Goal: Task Accomplishment & Management: Manage account settings

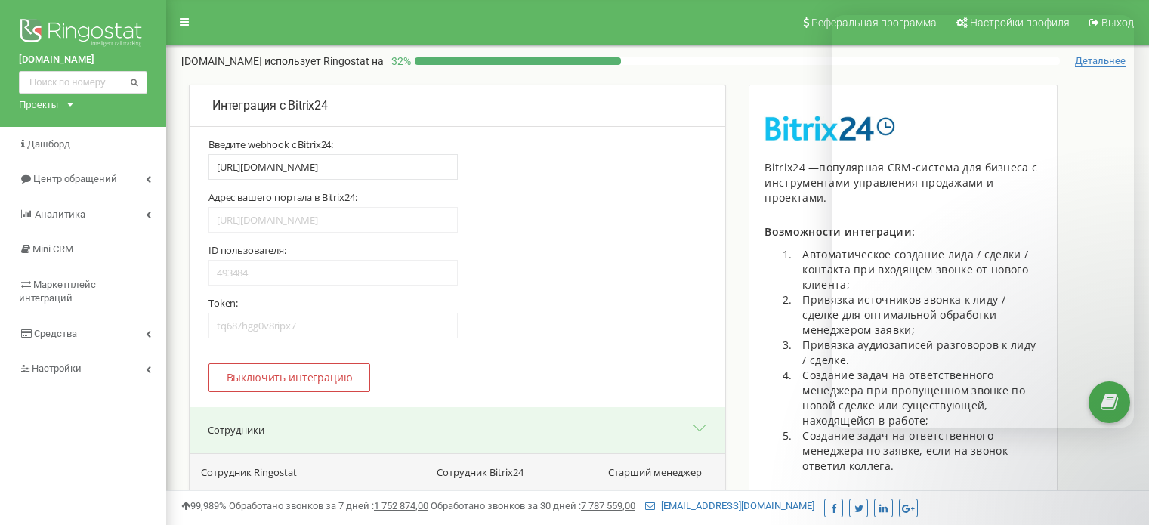
select select "610868"
select select "610886"
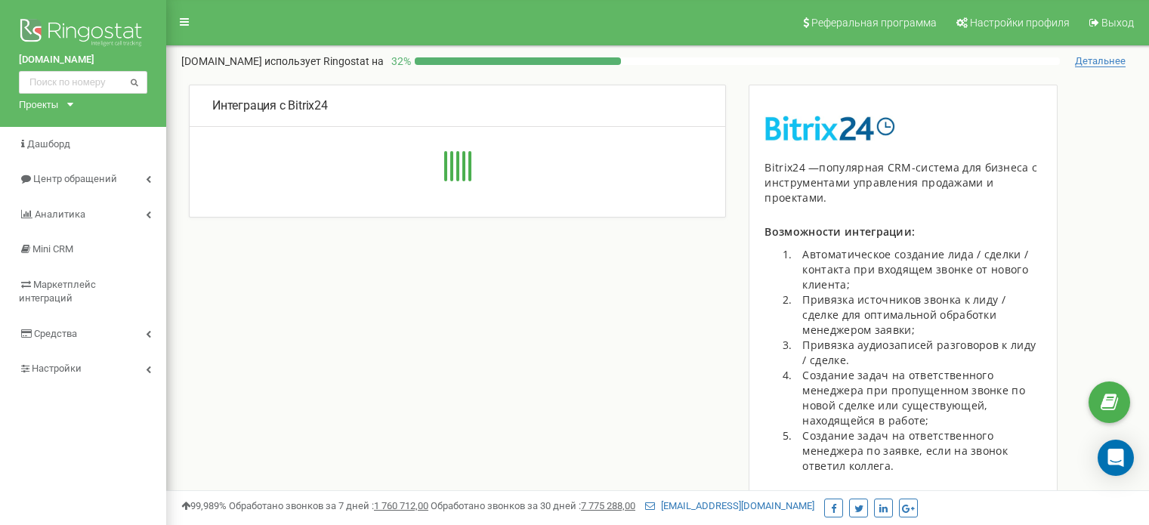
scroll to position [381, 0]
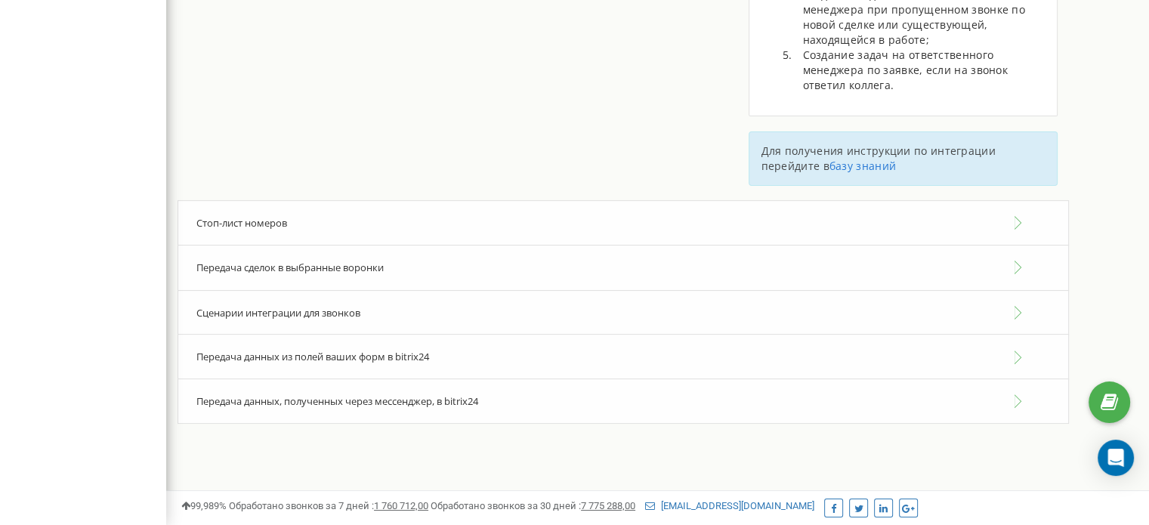
type input "[URL][DOMAIN_NAME]"
type input "493484"
type input "tq687hgg0v8ripx7"
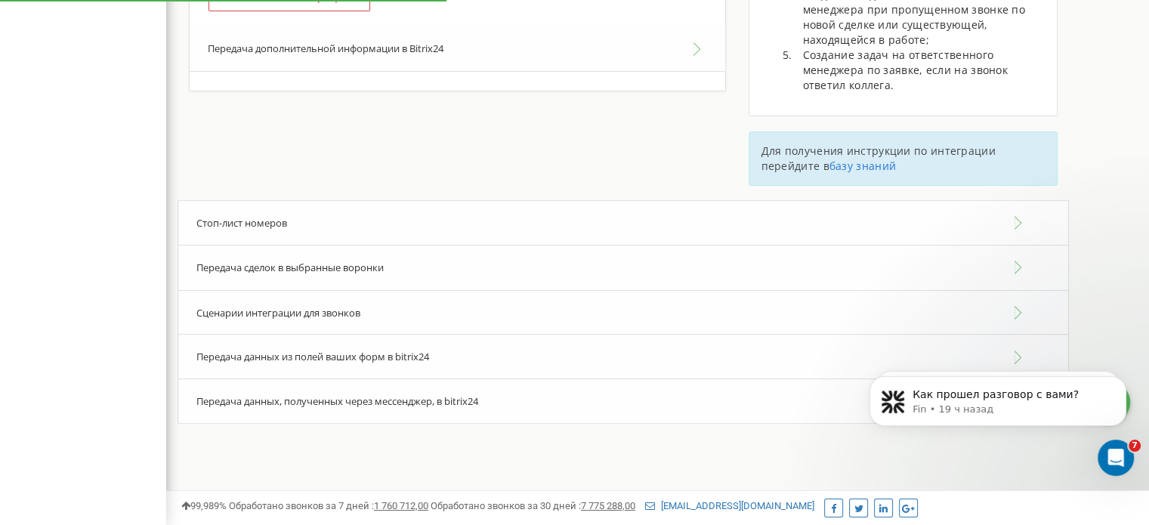
scroll to position [0, 0]
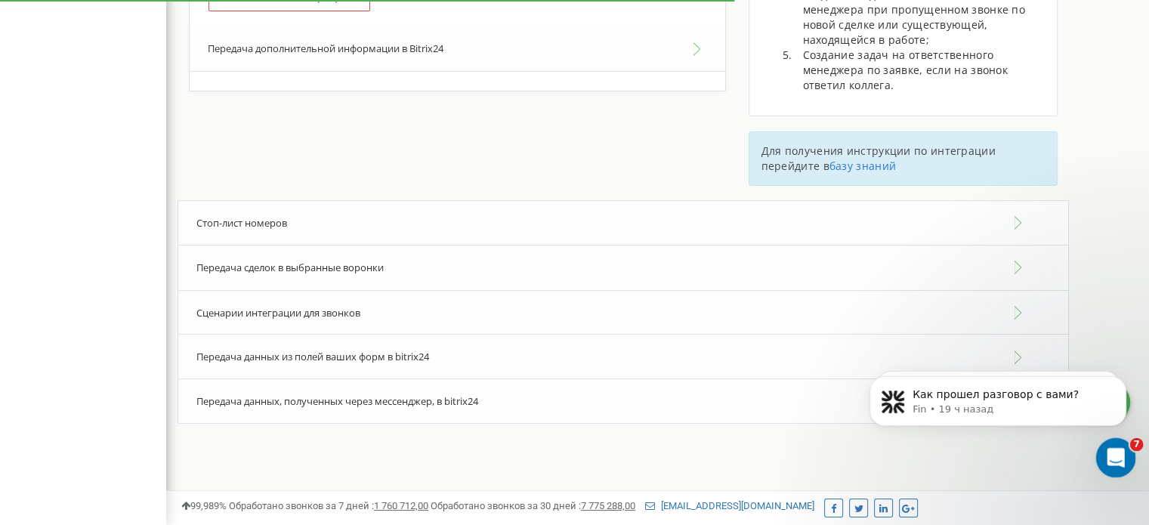
drag, startPoint x: 2204, startPoint y: 907, endPoint x: 1107, endPoint y: 465, distance: 1182.5
click at [1105, 468] on div "Открыть службу сообщений Intercom" at bounding box center [1114, 456] width 50 height 50
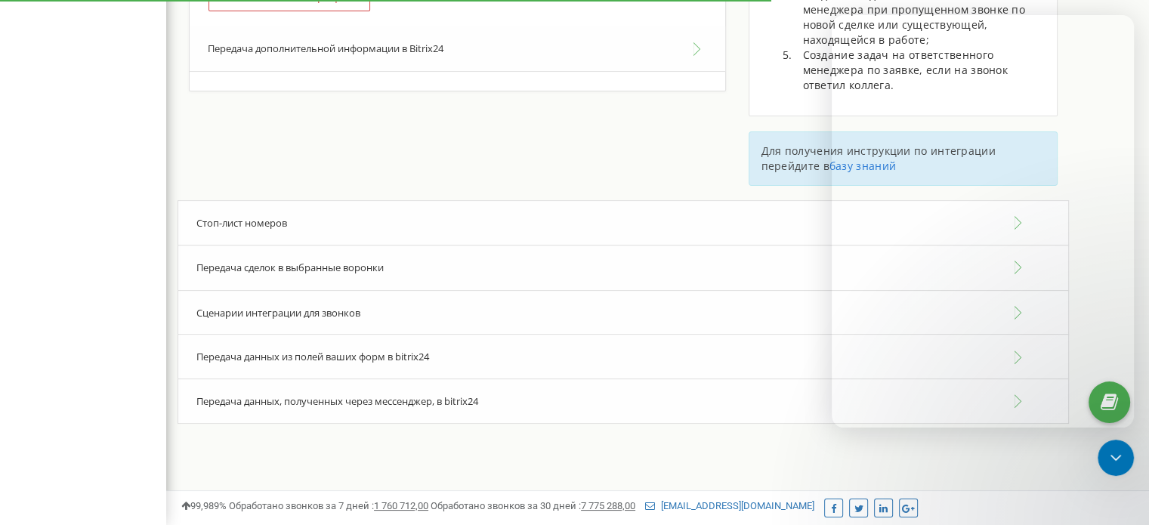
click at [943, 407] on div "Передача данных, полученных через мессенджер, в bitrix24" at bounding box center [624, 402] width 892 height 46
click at [952, 398] on div "Передача данных, полученных через мессенджер, в bitrix24" at bounding box center [624, 402] width 892 height 46
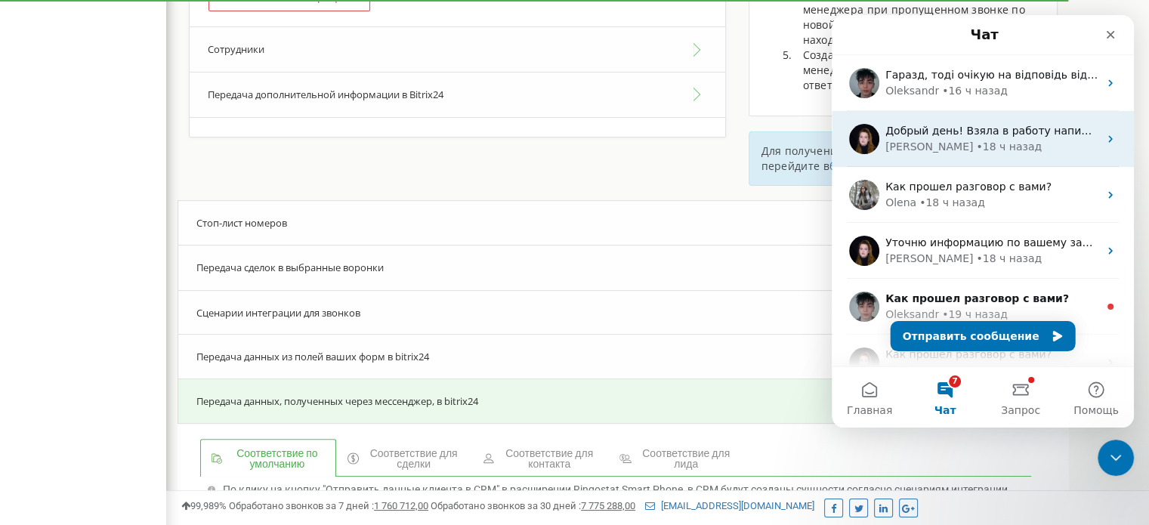
click at [1025, 137] on span "Добрый день! Взяла в работу напишу вам по готовности🤗" at bounding box center [1052, 131] width 332 height 12
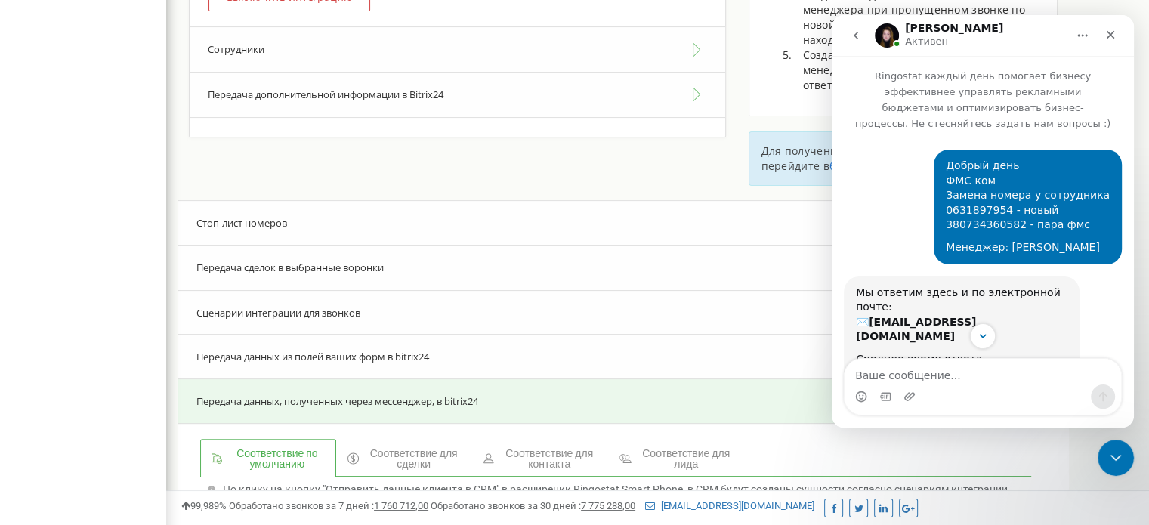
drag, startPoint x: 947, startPoint y: 142, endPoint x: 1104, endPoint y: 235, distance: 182.6
click at [1104, 235] on div "Добрый день ФМС ком Замена номера у сотрудника 0631897954 - новый 380734360582 …" at bounding box center [1028, 207] width 188 height 115
copy div "Добрый день ФМС ком Замена номера у сотрудника 0631897954 - новый 380734360582 …"
click at [859, 35] on icon "go back" at bounding box center [856, 35] width 12 height 12
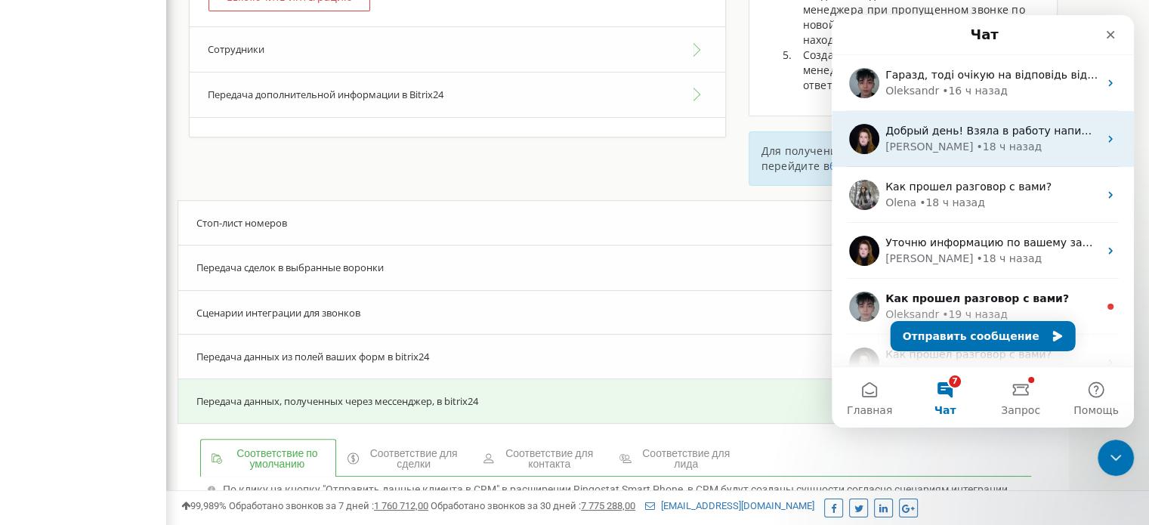
click at [976, 146] on div "• 18 ч назад" at bounding box center [1009, 147] width 66 height 16
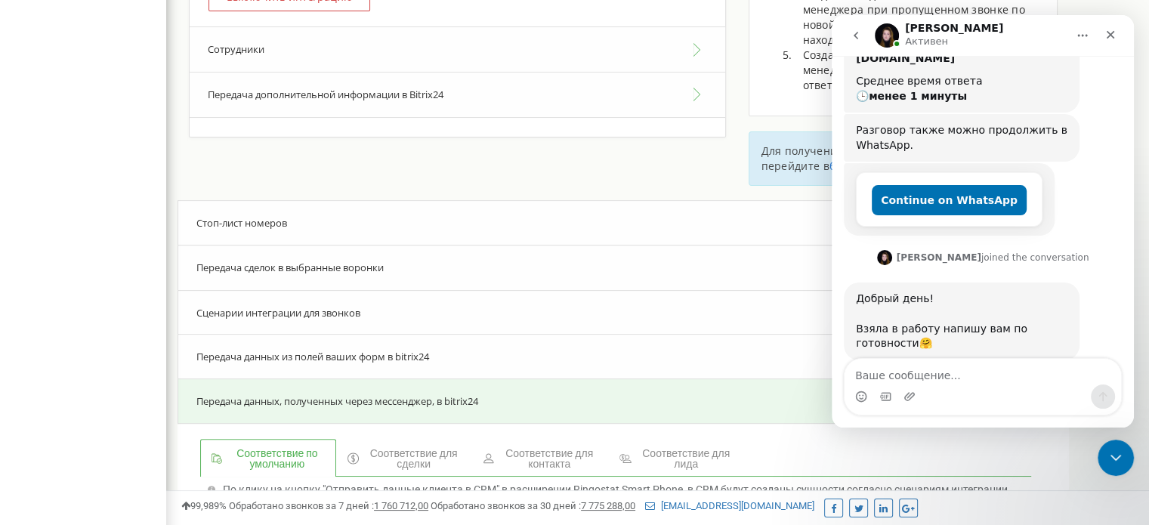
type textarea "і"
type textarea "s"
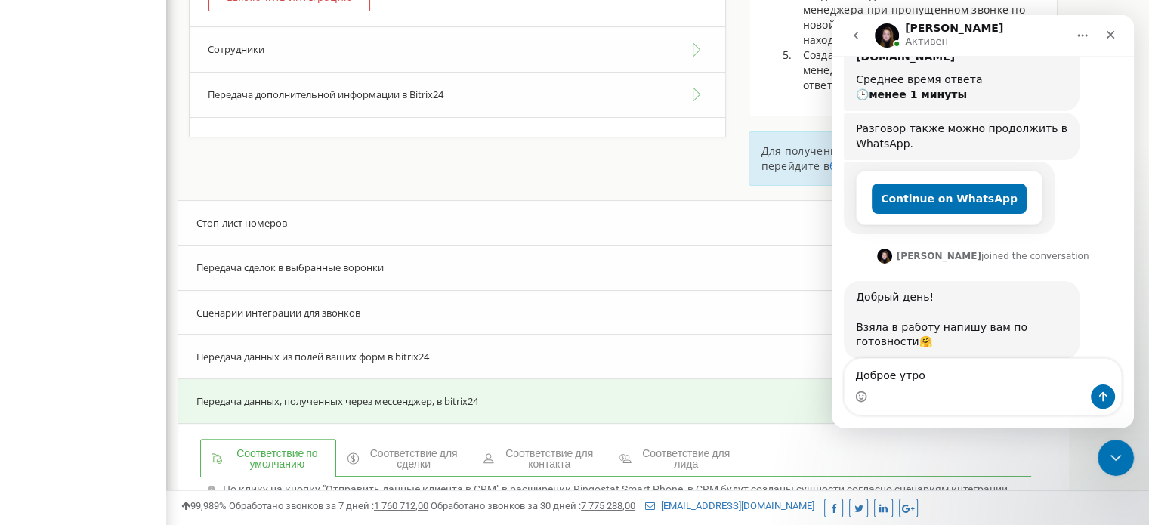
scroll to position [295, 0]
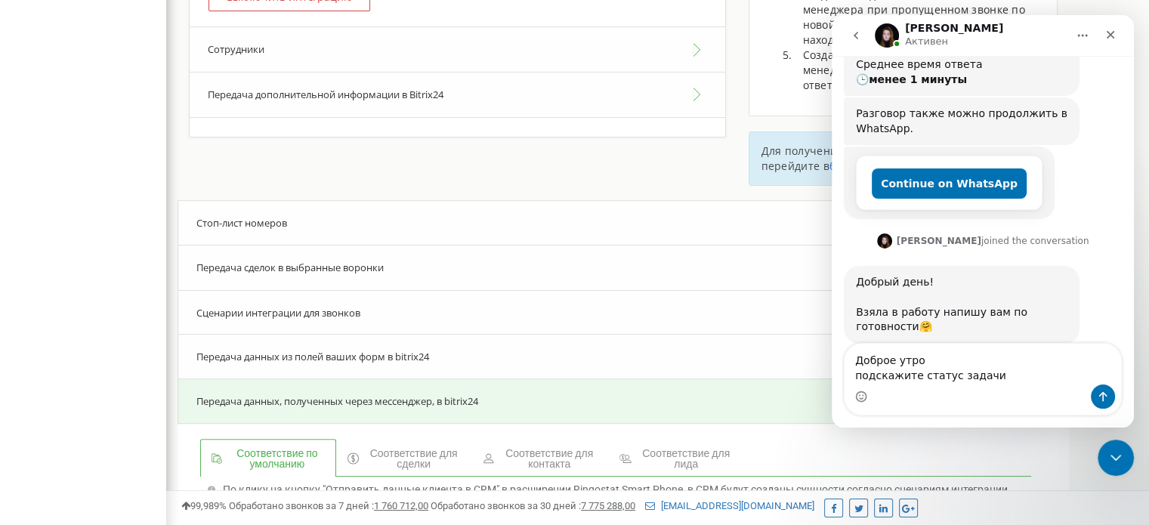
type textarea "Доброе утро подскажите статус задачи"
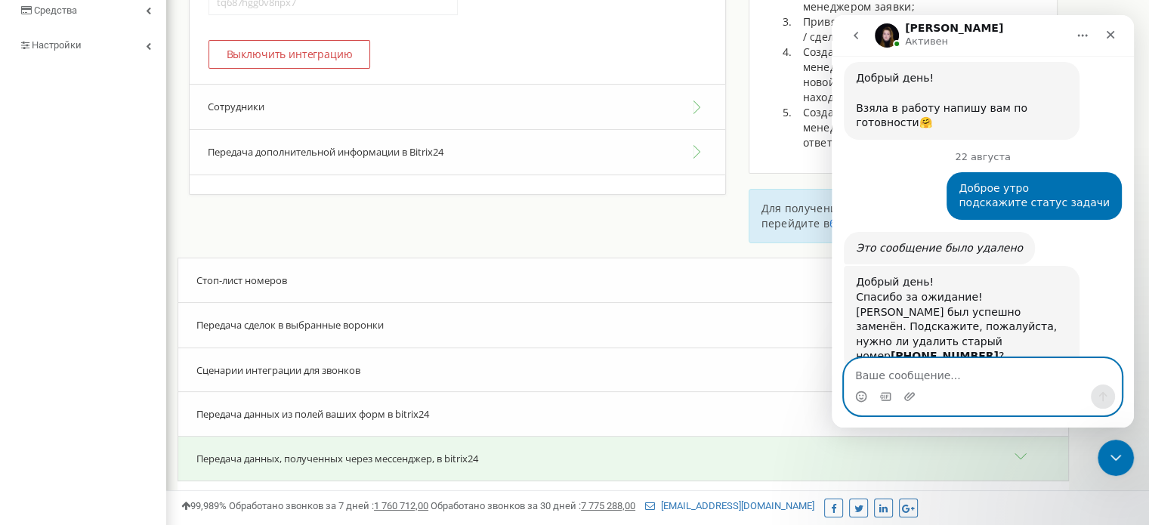
scroll to position [323, 0]
click at [929, 362] on textarea "Ваше сообщение..." at bounding box center [983, 372] width 277 height 26
type textarea "да"
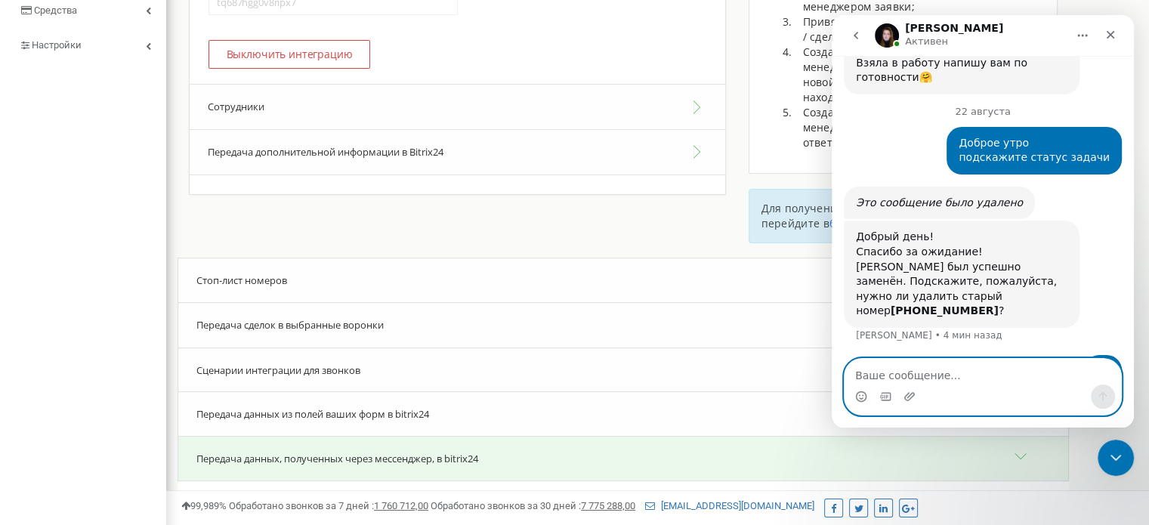
scroll to position [0, 0]
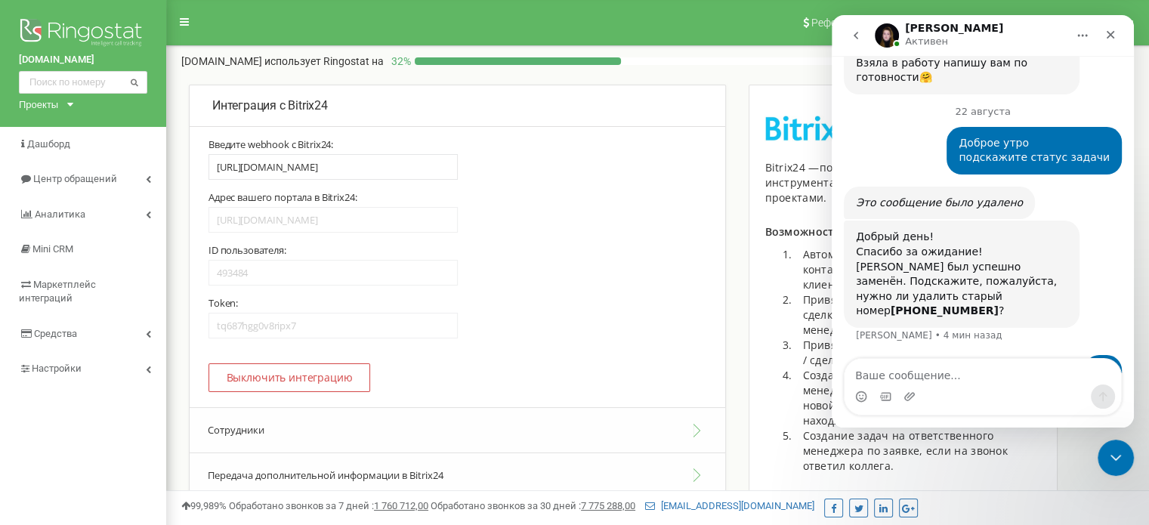
click at [64, 100] on div "Проекты grandcar.kz.sip grandcar.fmc.com grandcar.ua.sip grandcar.fmc.service g…" at bounding box center [43, 104] width 48 height 14
click at [80, 175] on link "grandcar.ua.sip" at bounding box center [69, 171] width 83 height 12
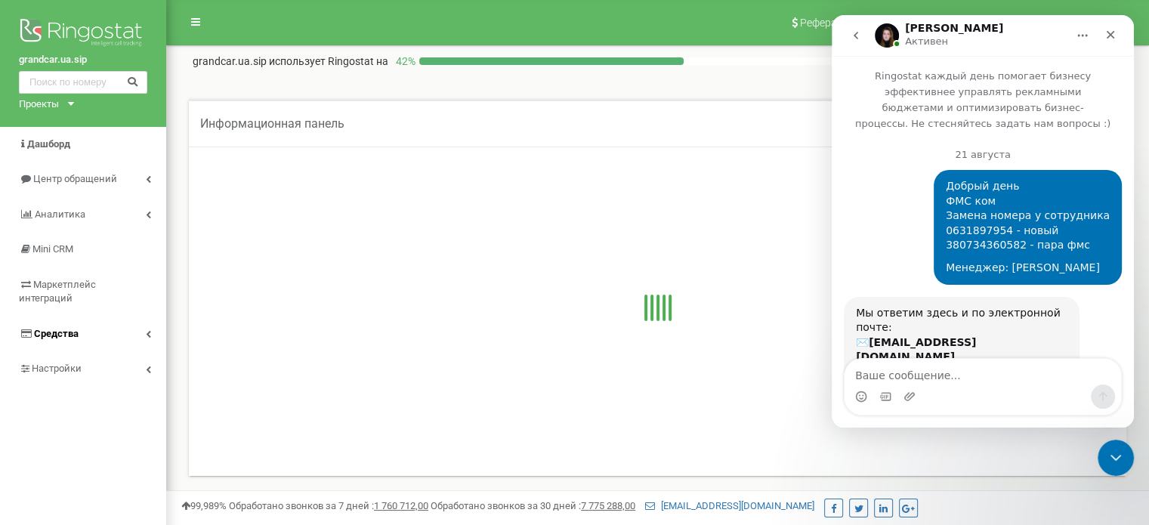
scroll to position [564, 0]
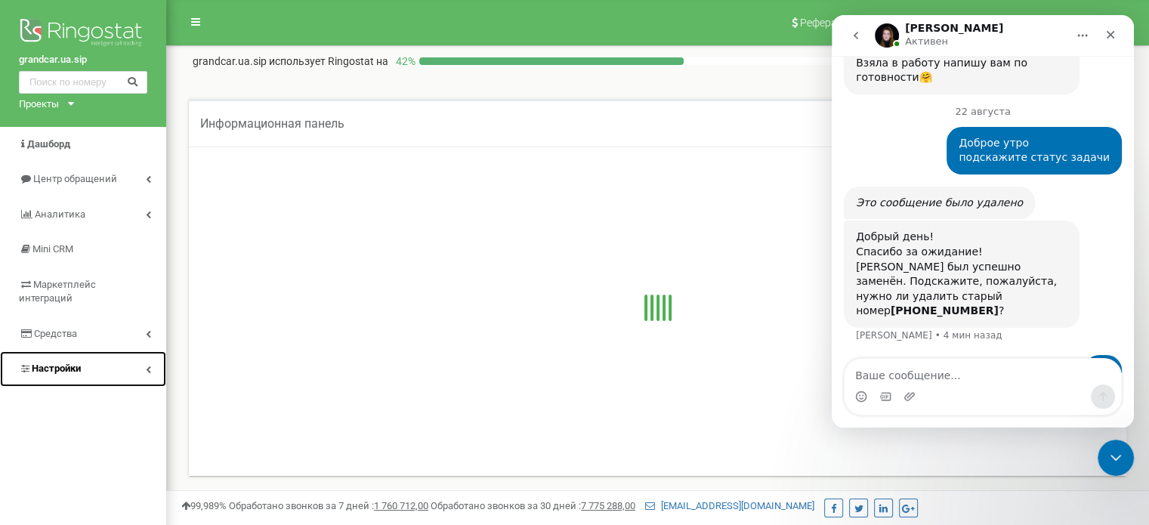
click at [82, 365] on link "Настройки" at bounding box center [83, 369] width 166 height 36
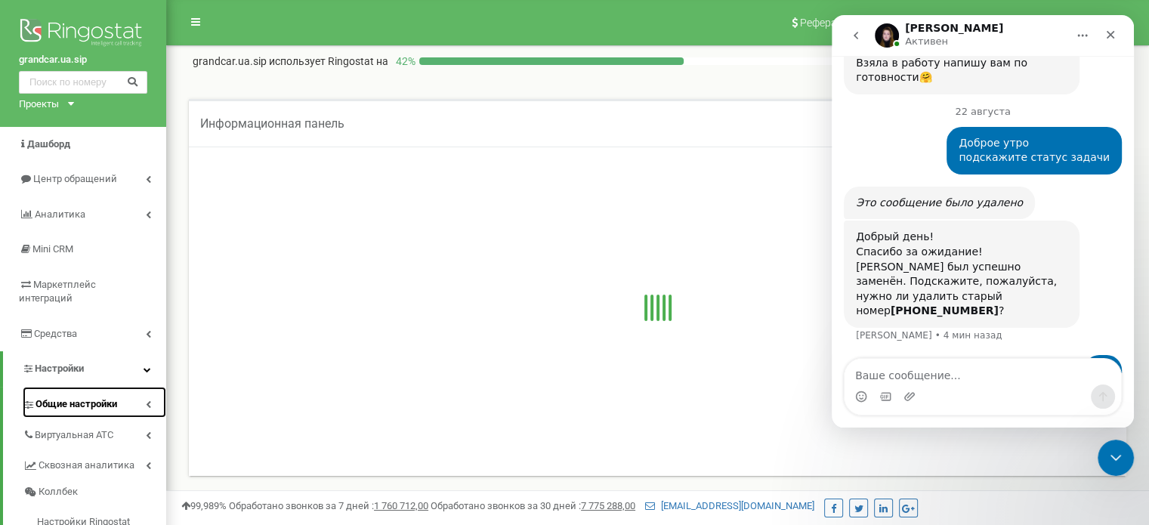
click at [94, 400] on link "Общие настройки" at bounding box center [95, 402] width 144 height 31
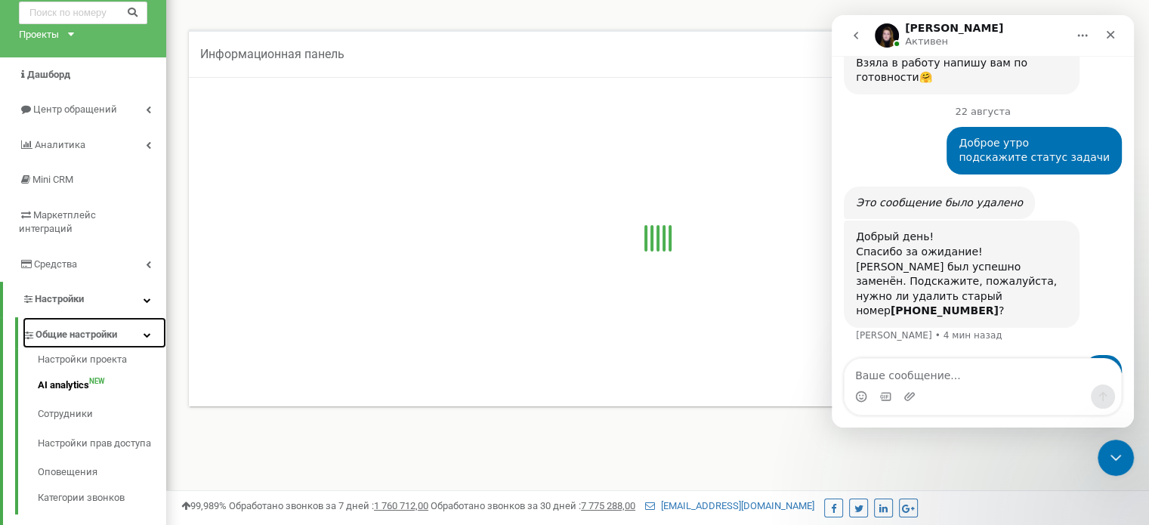
scroll to position [70, 0]
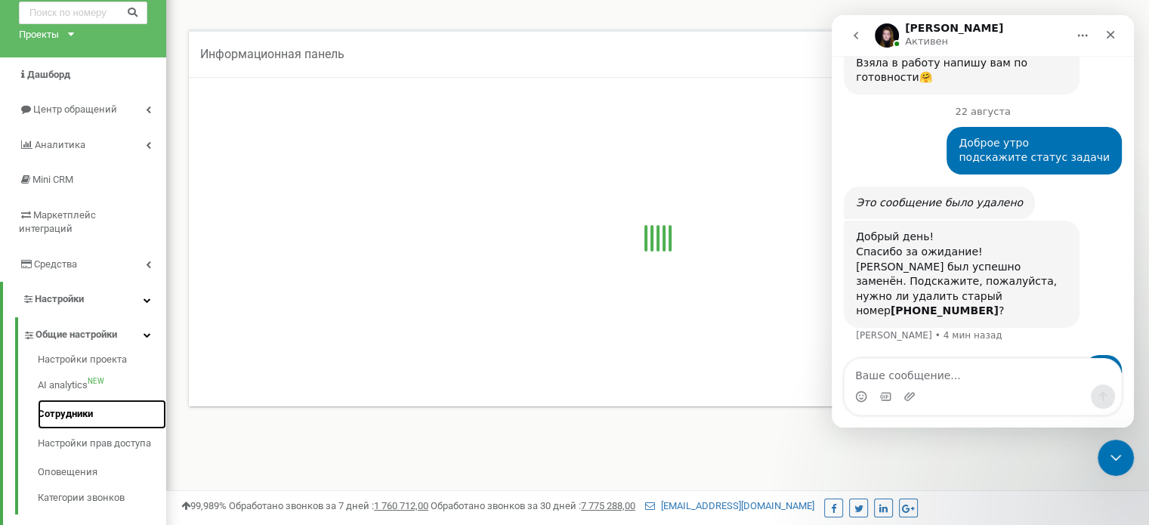
click at [89, 403] on link "Сотрудники" at bounding box center [102, 414] width 128 height 29
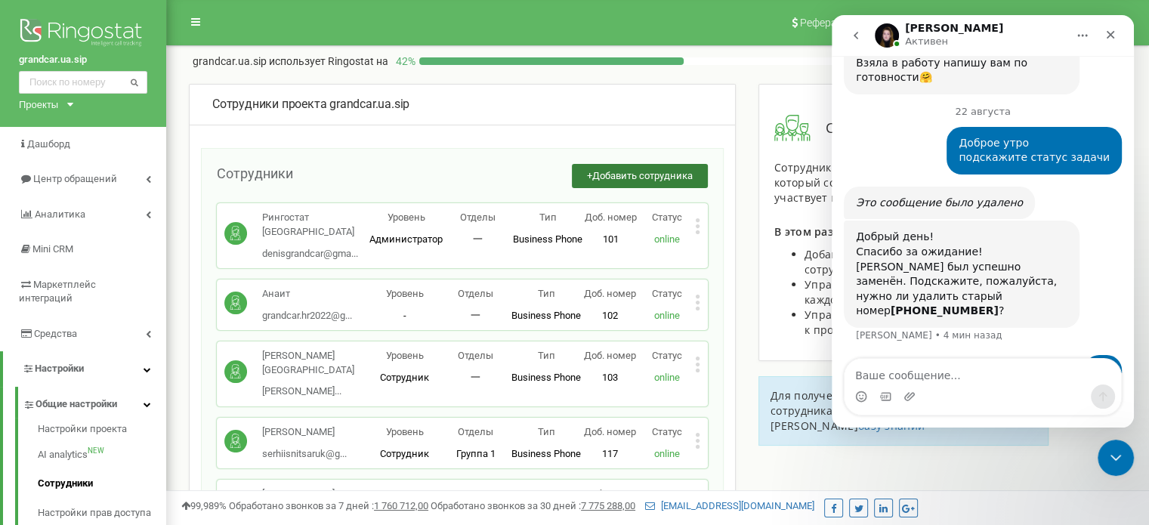
click at [607, 172] on span "Добавить сотрудника" at bounding box center [642, 175] width 100 height 11
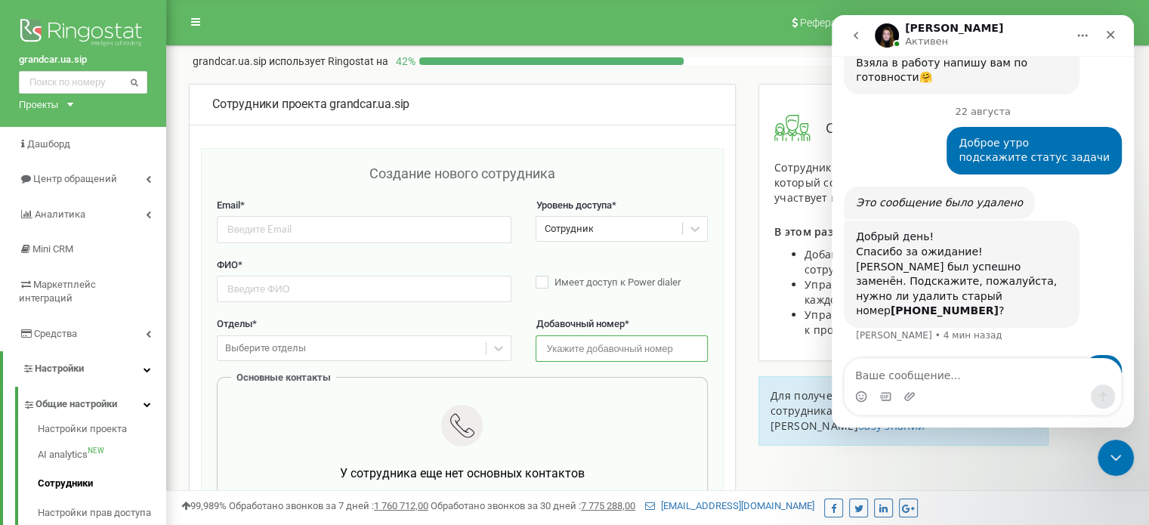
click at [580, 344] on input "text" at bounding box center [622, 348] width 172 height 26
type input "176"
paste input "Яна Козлова"
click at [277, 292] on input "text" at bounding box center [364, 289] width 295 height 26
type input "Яна Козлова"
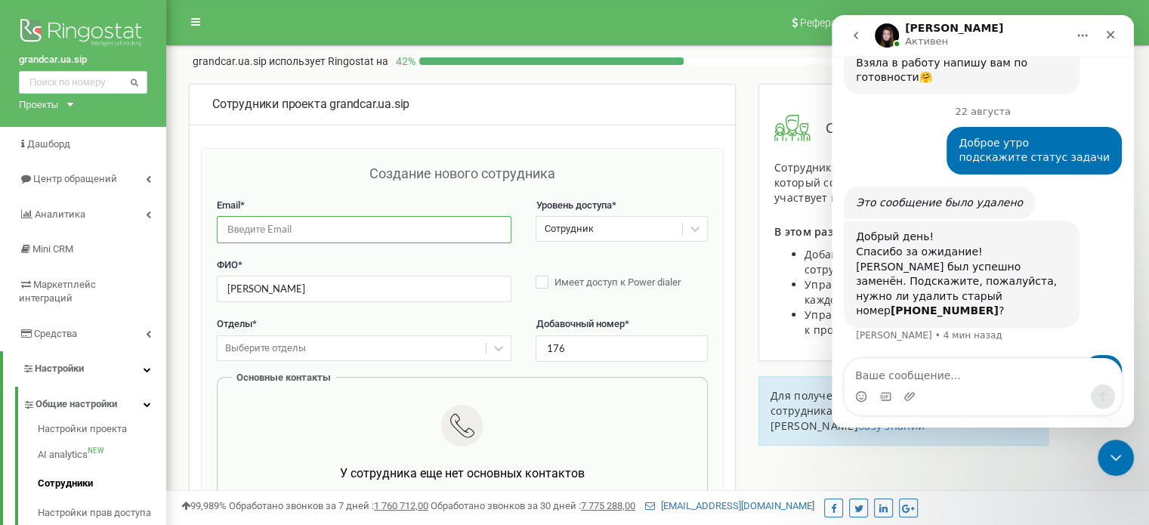
paste input "Kozlovayana01@gmail.com"
click at [262, 229] on input "email" at bounding box center [364, 229] width 295 height 26
type input "Kozlovayana01@gmail.com"
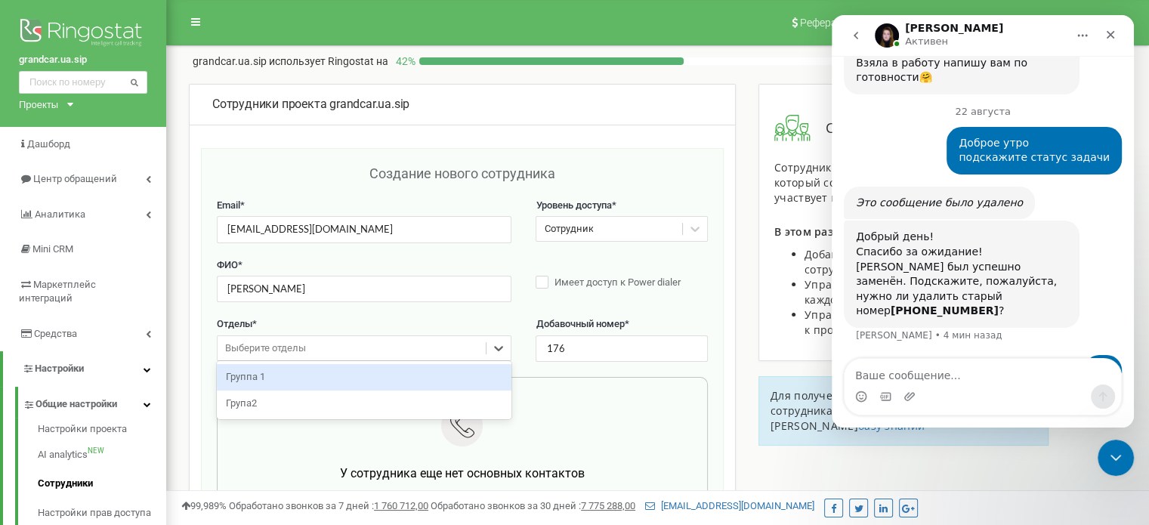
click at [253, 342] on div "Выберите отделы" at bounding box center [265, 349] width 81 height 14
click at [248, 379] on div "Группа 1" at bounding box center [364, 377] width 295 height 26
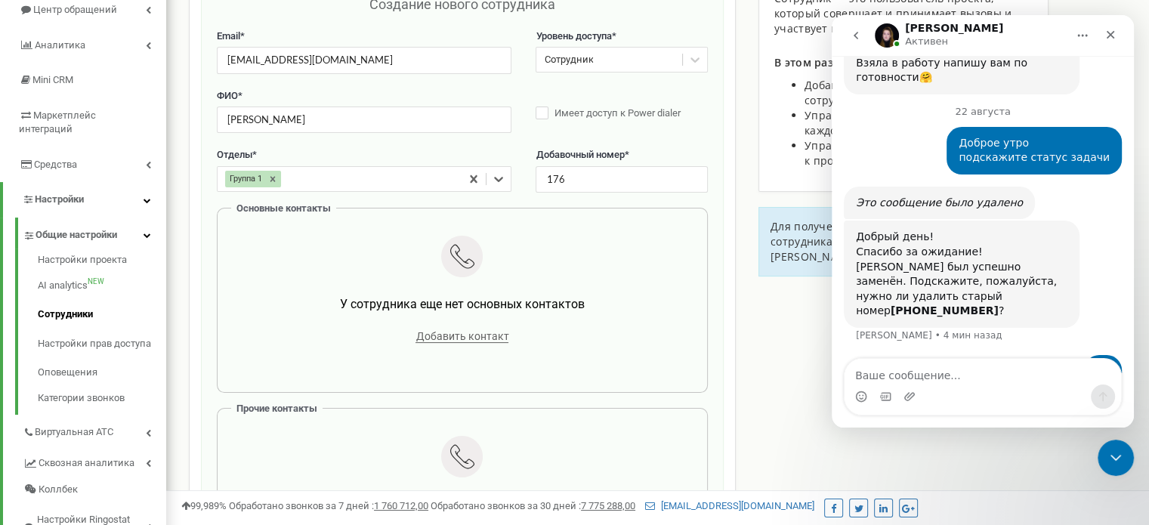
scroll to position [168, 0]
click at [424, 333] on span "Добавить контакт" at bounding box center [462, 337] width 93 height 13
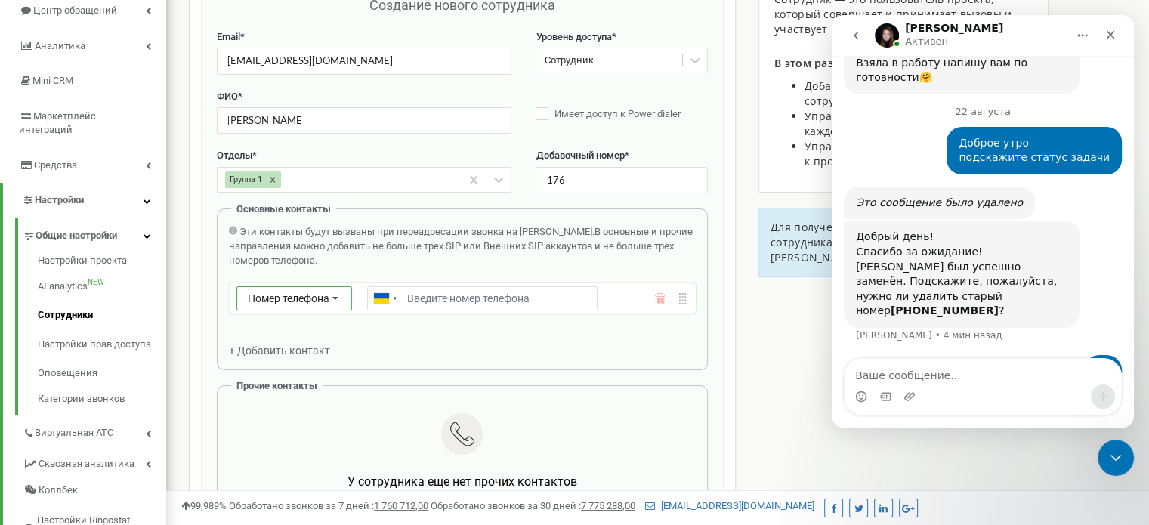
click at [330, 297] on icon at bounding box center [335, 299] width 29 height 24
click at [286, 340] on div "SIP" at bounding box center [294, 343] width 114 height 22
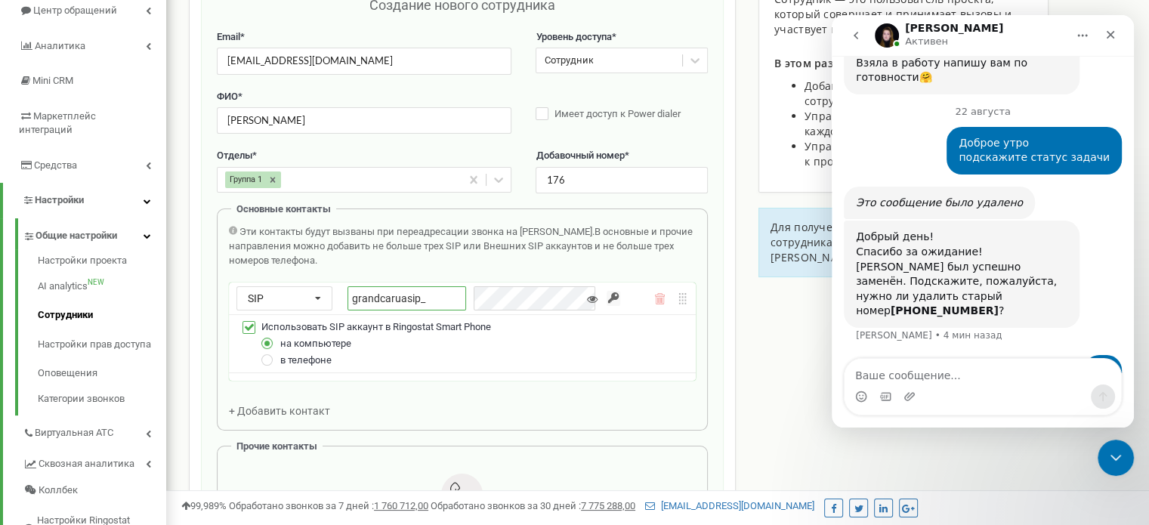
click at [436, 298] on input "grandcaruasip_" at bounding box center [407, 298] width 119 height 24
type input "grandcaruasip_kozlova"
click at [617, 293] on input "button" at bounding box center [614, 298] width 14 height 15
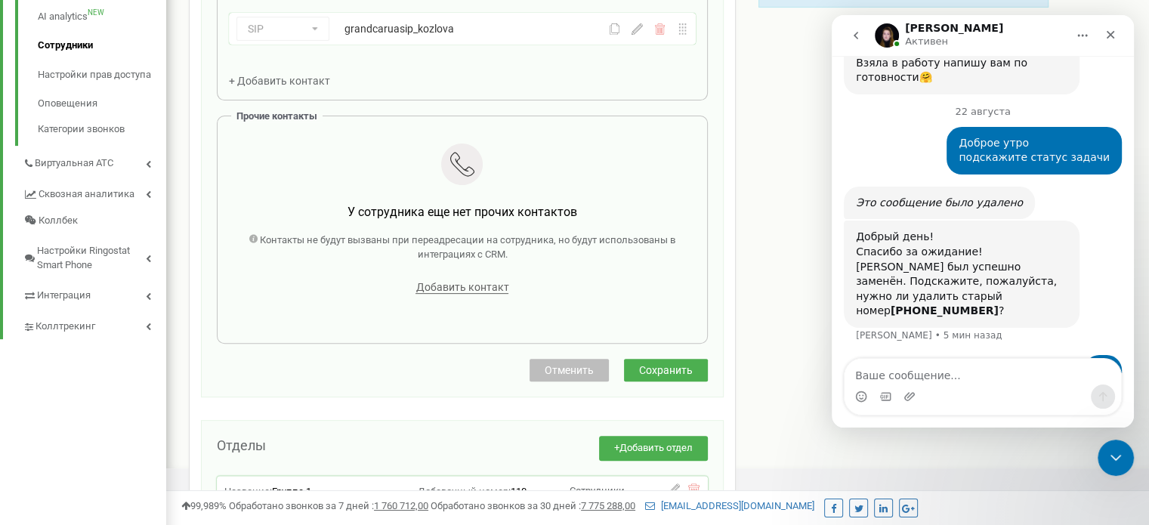
scroll to position [446, 0]
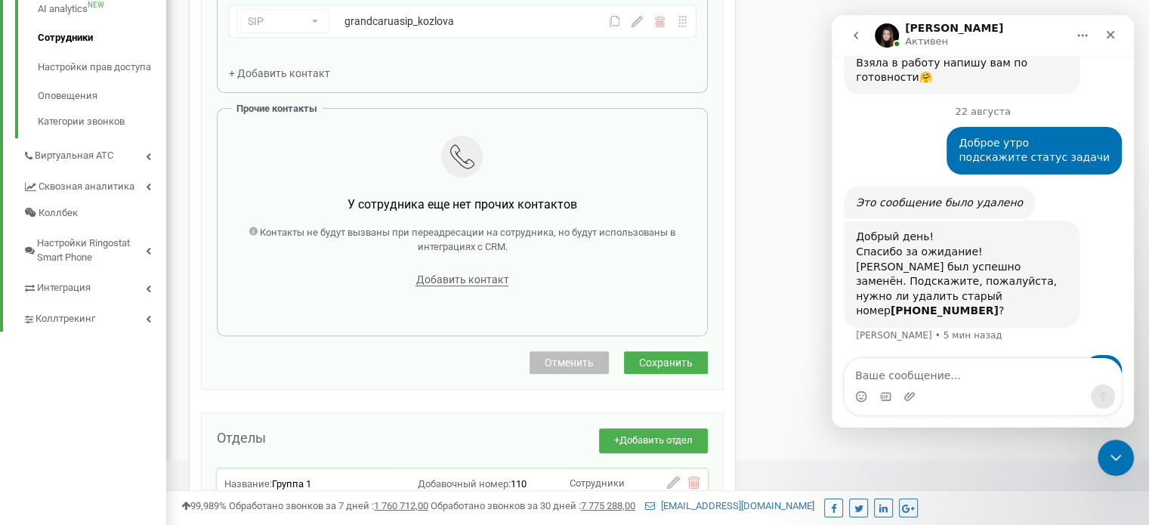
click at [661, 357] on span "Сохранить" at bounding box center [666, 363] width 54 height 12
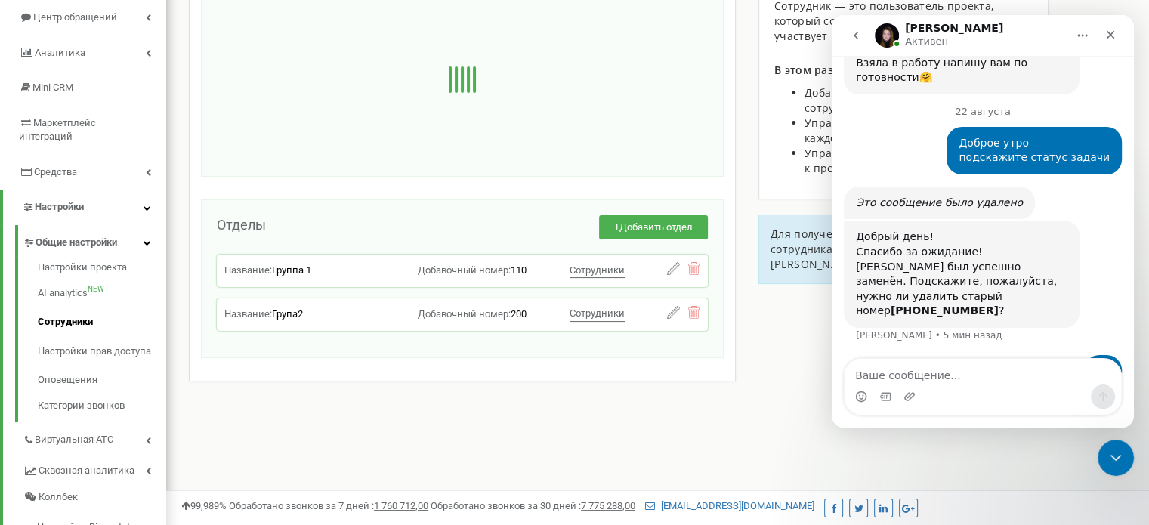
scroll to position [159, 0]
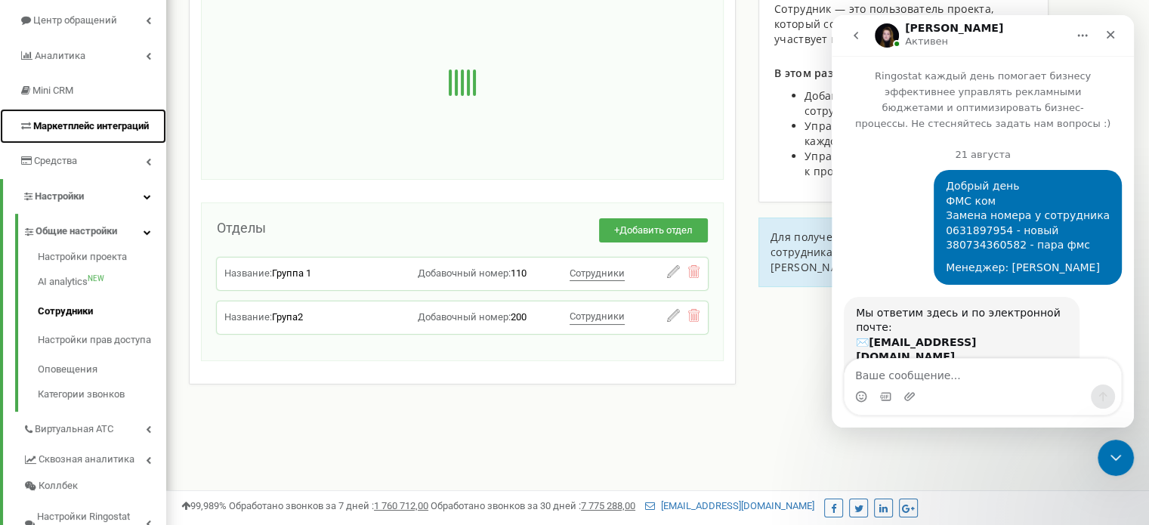
click at [104, 128] on span "Маркетплейс интеграций" at bounding box center [91, 125] width 116 height 11
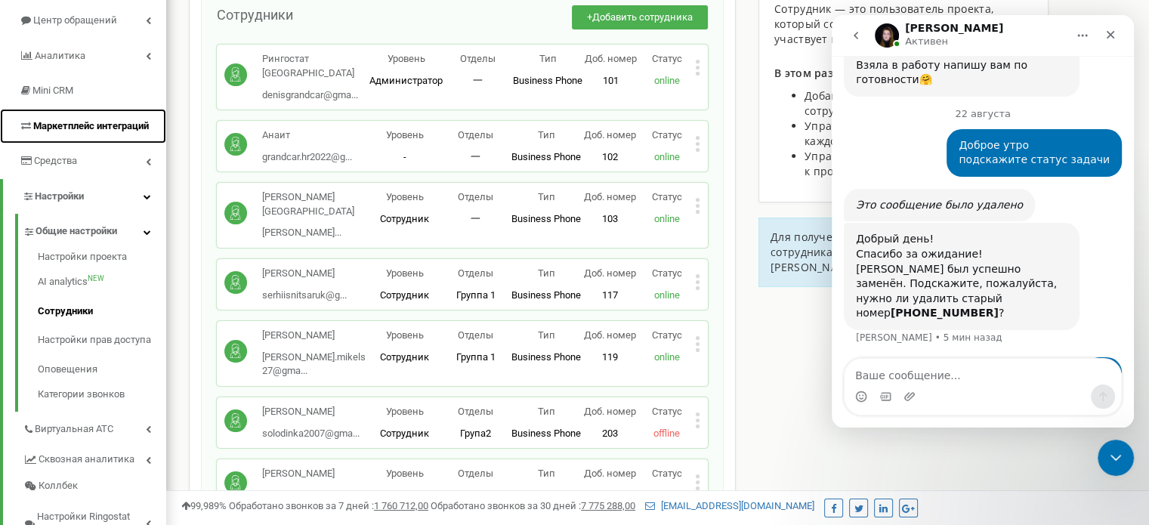
scroll to position [564, 0]
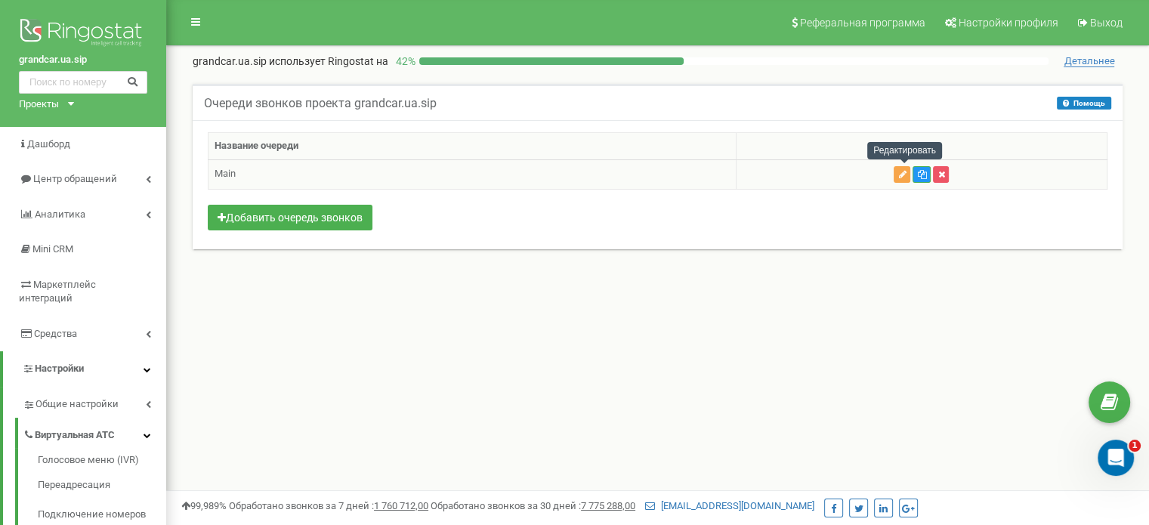
click at [902, 175] on icon "button" at bounding box center [902, 174] width 8 height 9
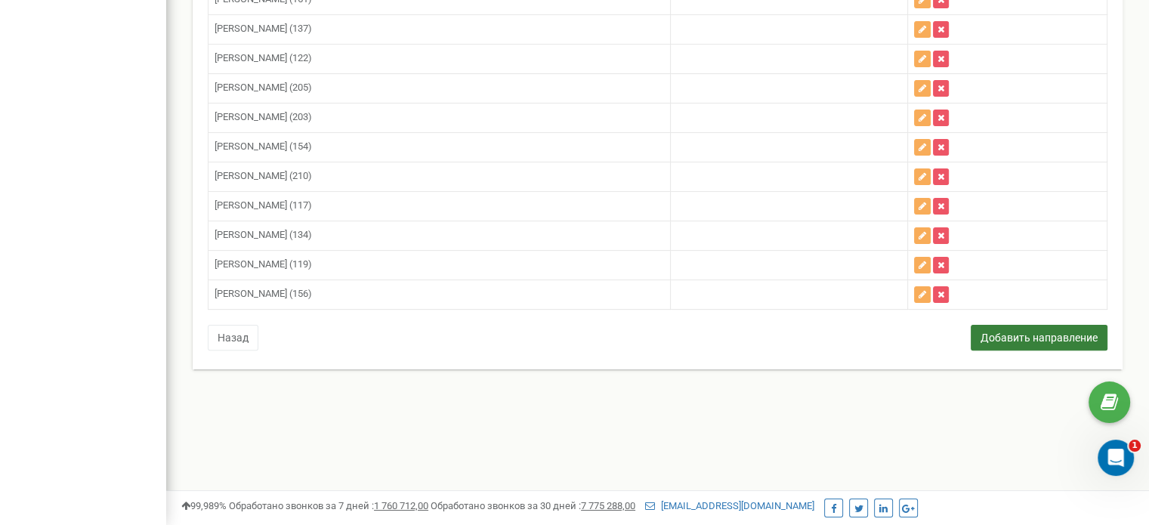
click at [1026, 331] on button "Добавить направление" at bounding box center [1039, 338] width 137 height 26
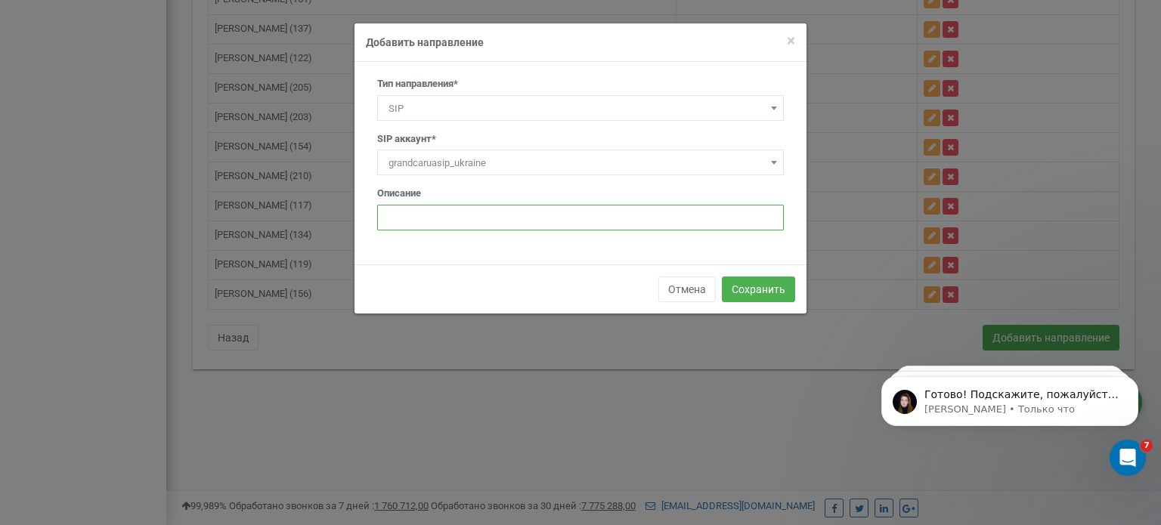
click at [484, 205] on input "text" at bounding box center [580, 218] width 406 height 26
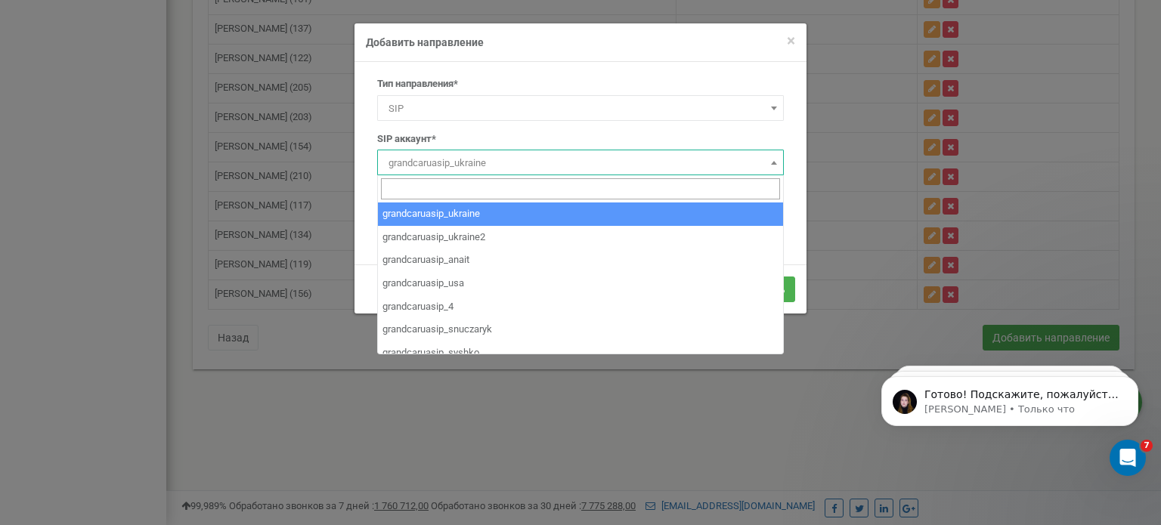
click at [487, 165] on span "grandcaruasip_ukraine" at bounding box center [580, 163] width 396 height 21
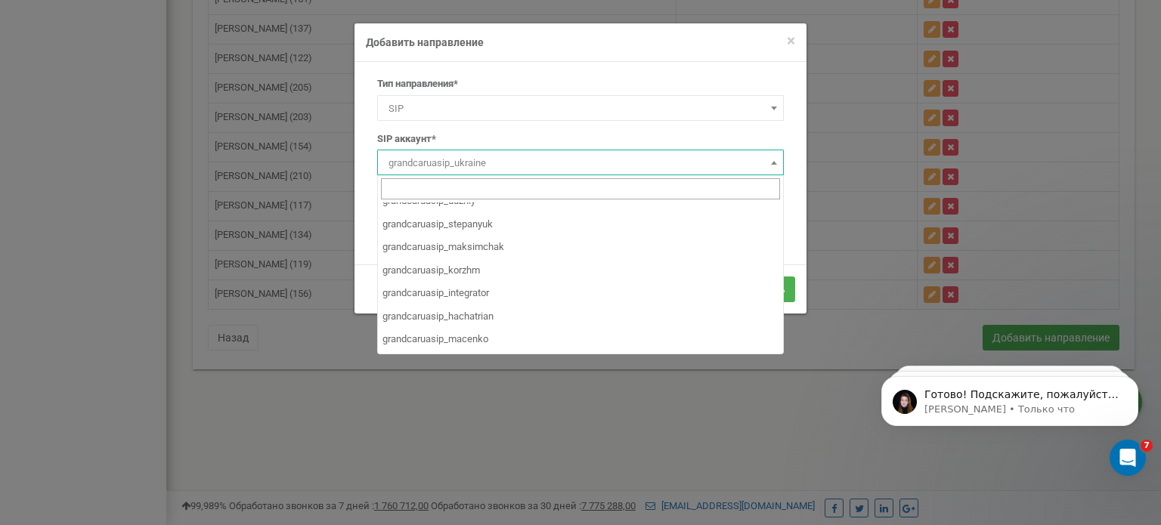
scroll to position [258, 0]
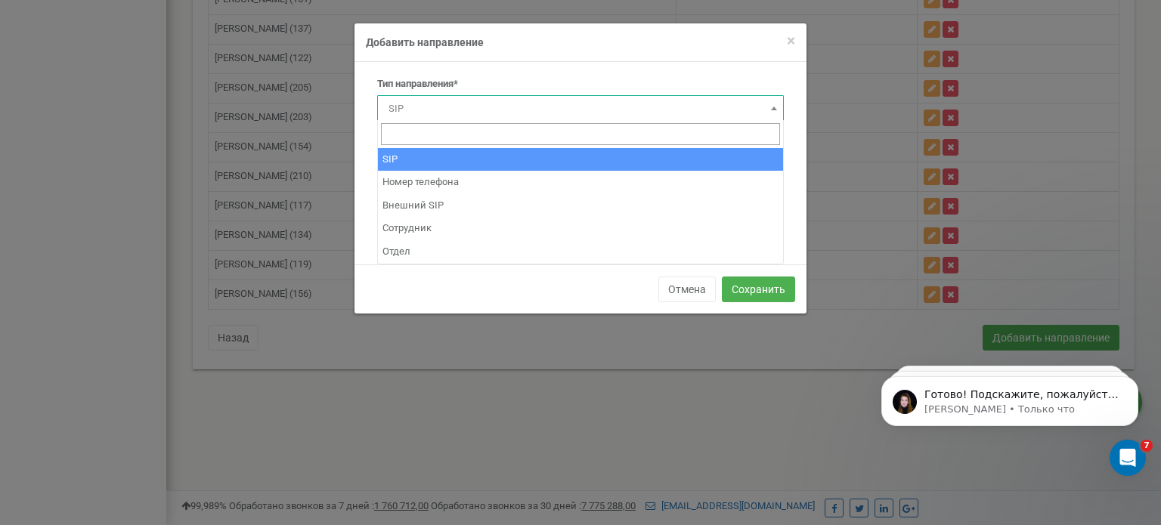
click at [419, 111] on span "SIP" at bounding box center [580, 108] width 396 height 21
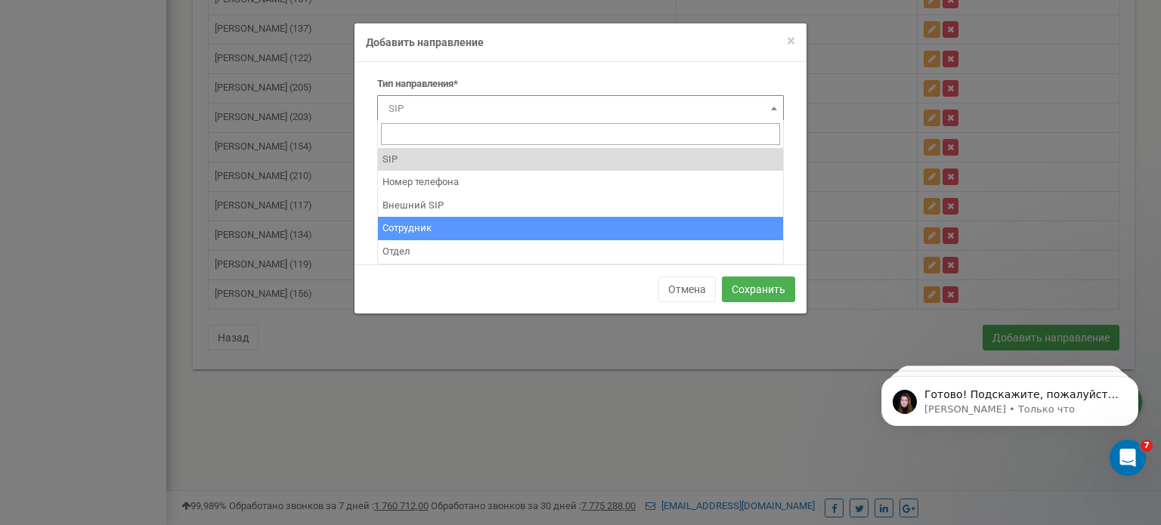
select select "Employee"
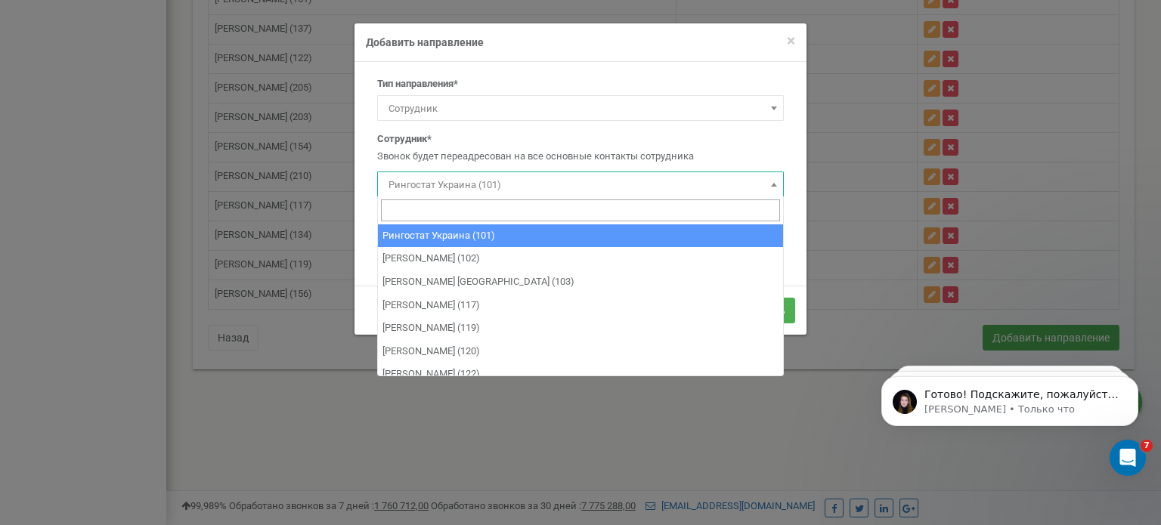
click at [441, 190] on span "Рингостат Украина (101)" at bounding box center [580, 185] width 396 height 21
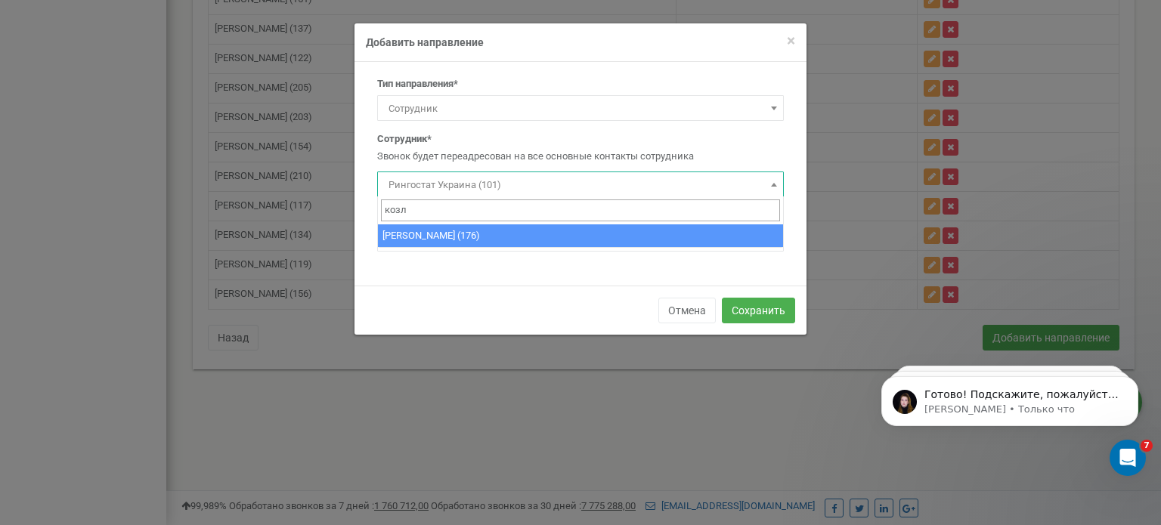
type input "козл"
select select "485790"
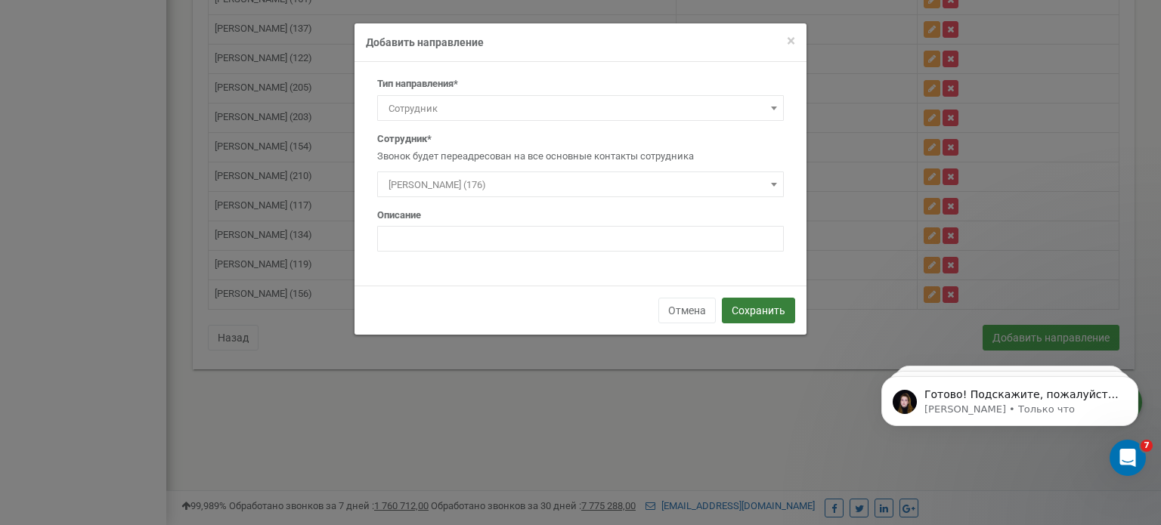
click at [740, 308] on button "Сохранить" at bounding box center [758, 311] width 73 height 26
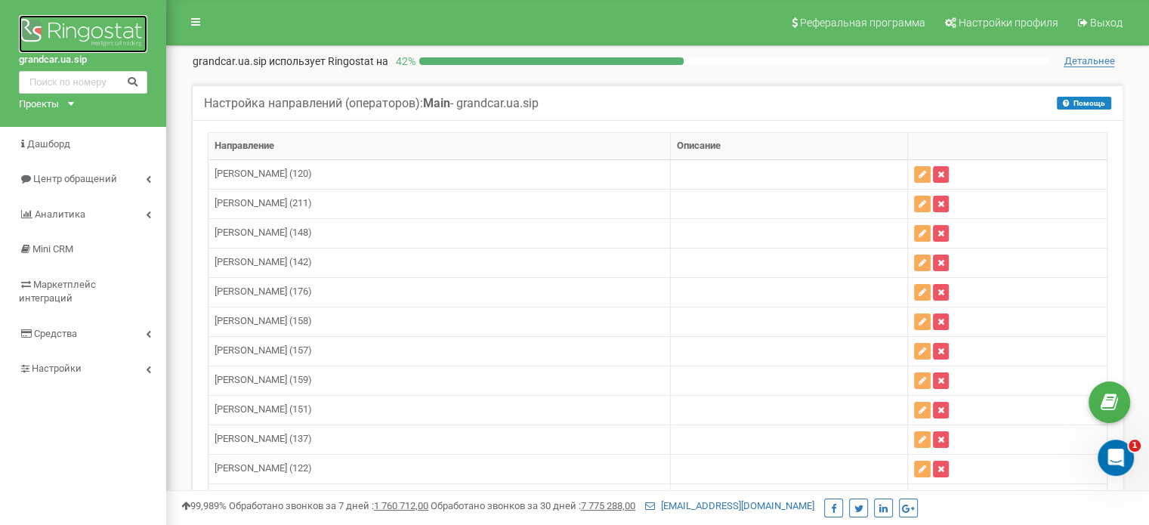
click at [79, 26] on img at bounding box center [83, 34] width 128 height 38
